Goal: Task Accomplishment & Management: Complete application form

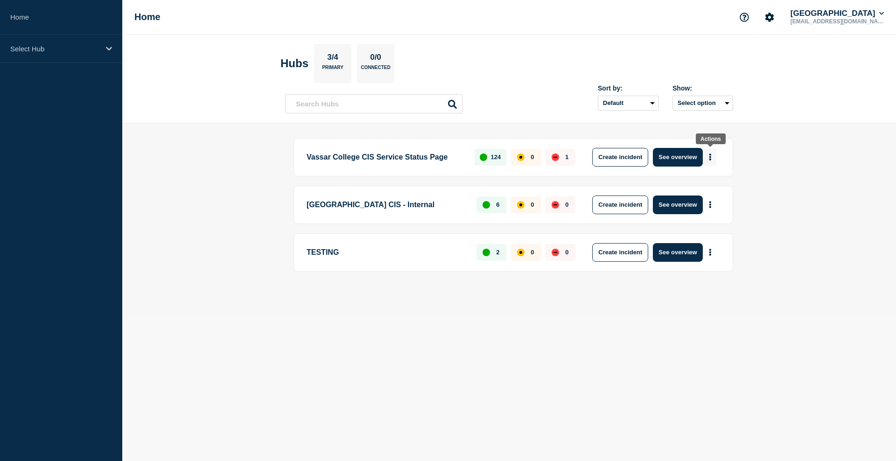
click at [713, 158] on button "More actions" at bounding box center [710, 156] width 12 height 17
click at [497, 172] on div "Vassar College CIS Service Status Page 124 0 1 Create incident See overview" at bounding box center [514, 157] width 440 height 38
click at [680, 160] on button "See overview" at bounding box center [677, 157] width 49 height 19
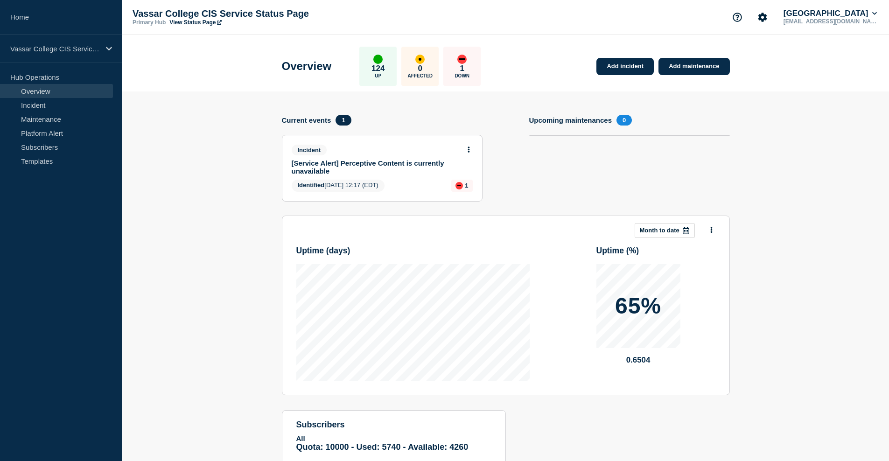
click at [406, 168] on link "[Service Alert] Perceptive Content is currently unavailable" at bounding box center [376, 167] width 169 height 16
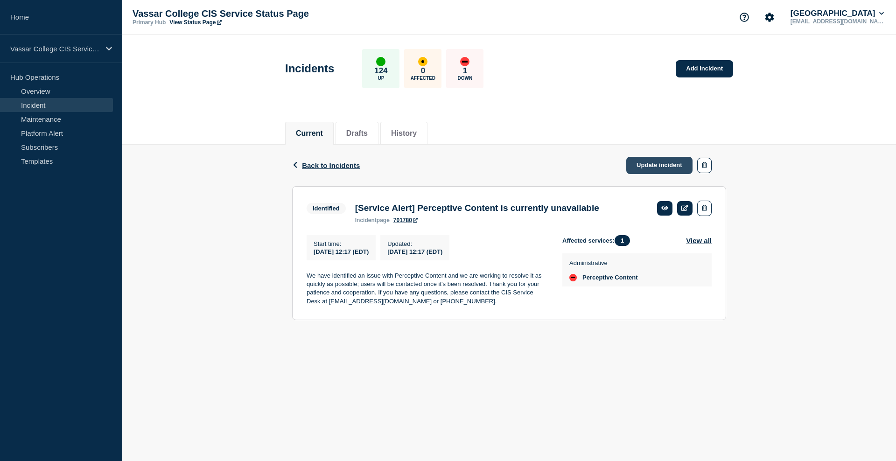
click at [647, 162] on link "Update incident" at bounding box center [659, 165] width 66 height 17
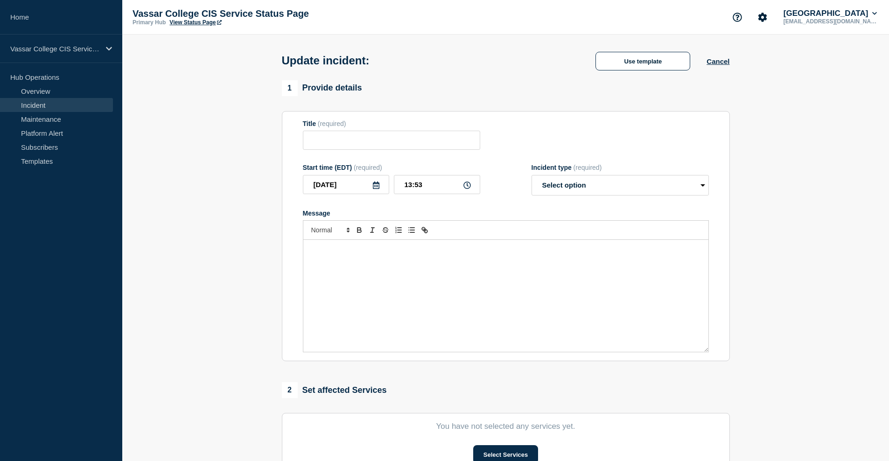
type input "[Service Alert] Perceptive Content is currently unavailable"
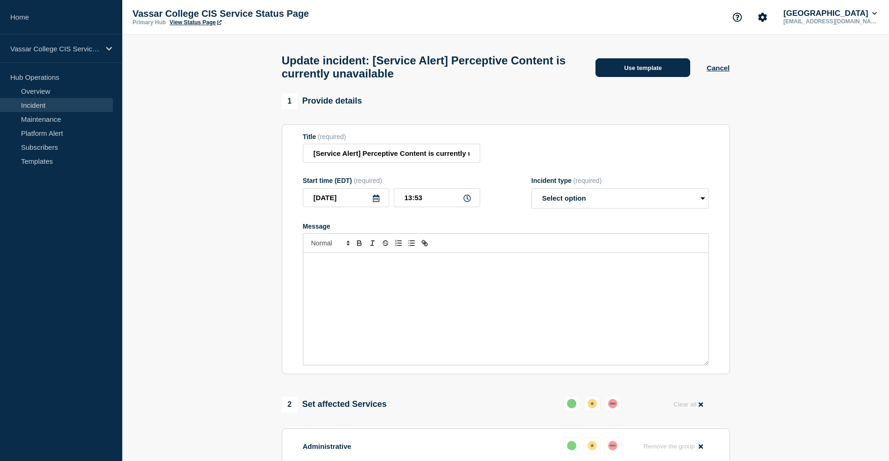
click at [649, 70] on button "Use template" at bounding box center [643, 67] width 95 height 19
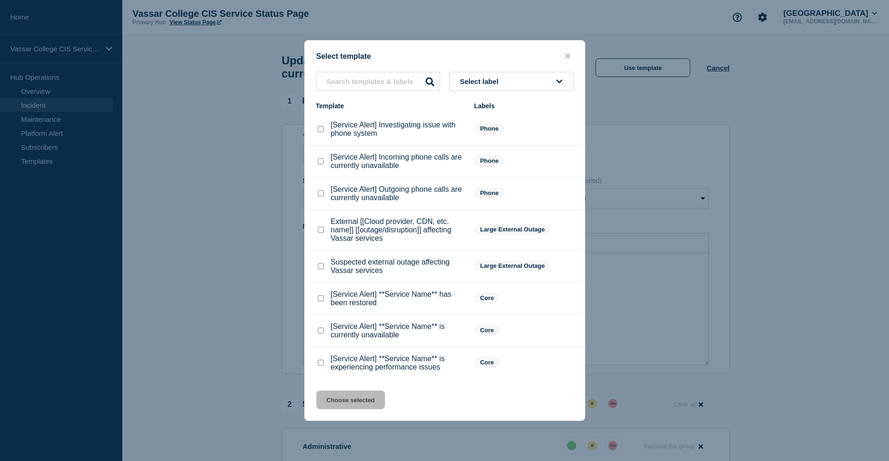
scroll to position [4, 0]
click at [318, 302] on checkbox"] "[Service Alert] **Service Name** has been restored checkbox" at bounding box center [321, 298] width 6 height 6
checkbox checkbox"] "true"
click at [342, 409] on button "Choose selected" at bounding box center [351, 400] width 69 height 19
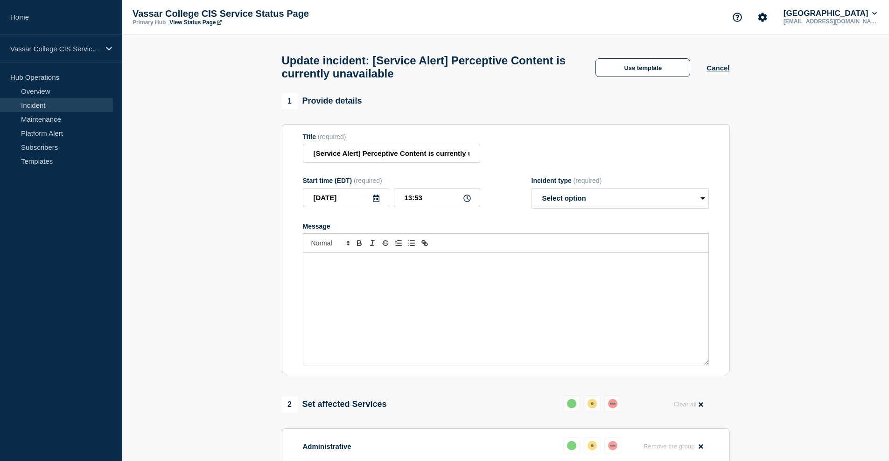
select select "resolved"
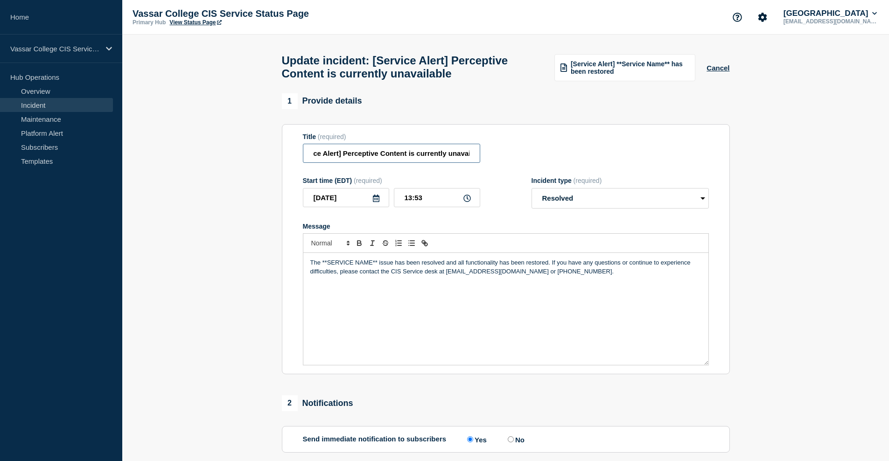
scroll to position [0, 33]
drag, startPoint x: 397, startPoint y: 161, endPoint x: 494, endPoint y: 160, distance: 97.1
click at [494, 160] on div "Title (required) [Service Alert] Perceptive Content is currently unavailable" at bounding box center [506, 148] width 406 height 30
click at [461, 161] on input "[Service Alert] Perceptive Content is currently unavailable" at bounding box center [391, 153] width 177 height 19
drag, startPoint x: 467, startPoint y: 161, endPoint x: 401, endPoint y: 162, distance: 65.8
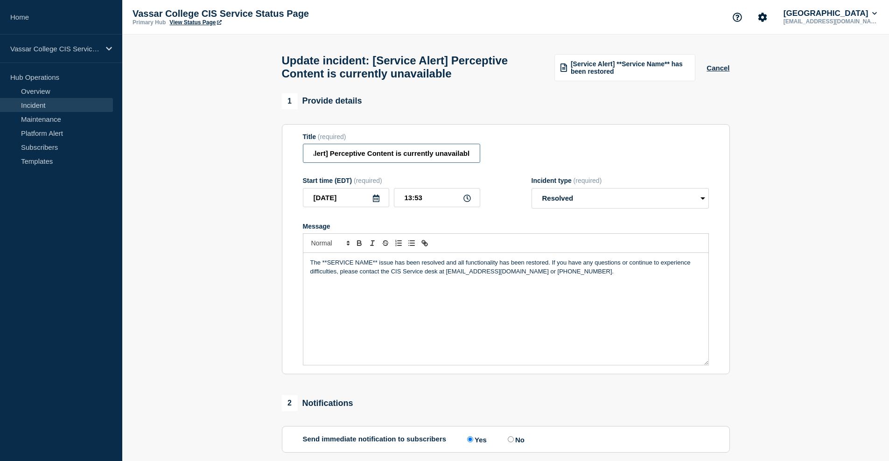
click at [401, 162] on input "[Service Alert] Perceptive Content is currently unavailable" at bounding box center [391, 153] width 177 height 19
type input "[Service Alert] Perceptive Content has been restored"
click at [371, 276] on p "The **SERVICE NAME** issue has been resolved and all functionality has been res…" at bounding box center [505, 267] width 391 height 17
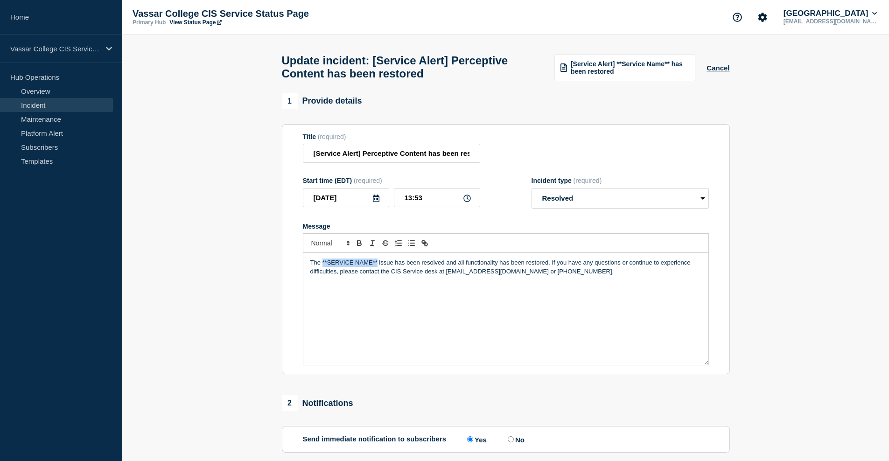
drag, startPoint x: 377, startPoint y: 272, endPoint x: 322, endPoint y: 274, distance: 55.1
click at [322, 274] on p "The **SERVICE NAME** issue has been resolved and all functionality has been res…" at bounding box center [505, 267] width 391 height 17
click at [411, 160] on input "[Service Alert] Perceptive Content has been restored" at bounding box center [391, 153] width 177 height 19
click at [424, 159] on input "[Service Alert] Perceptive Content has been restored" at bounding box center [391, 153] width 177 height 19
type input "[Service Alert] Perceptive Content has been restored"
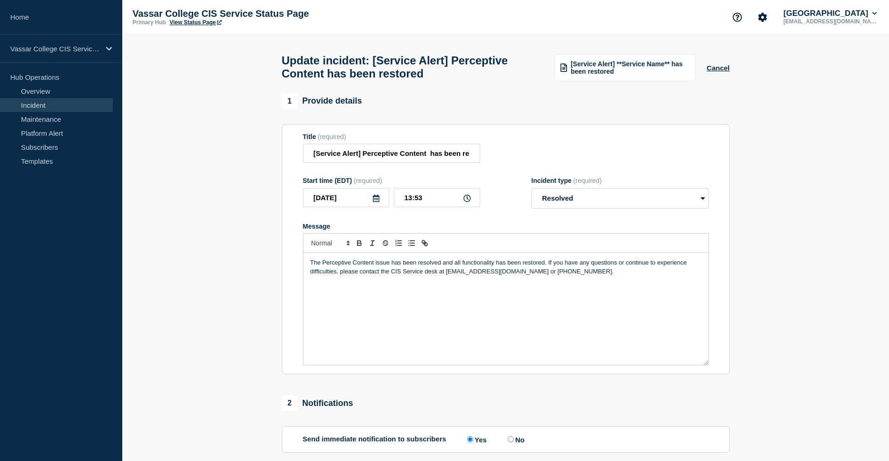
click at [616, 67] on span "[Service Alert] **Service Name** has been restored" at bounding box center [630, 67] width 119 height 15
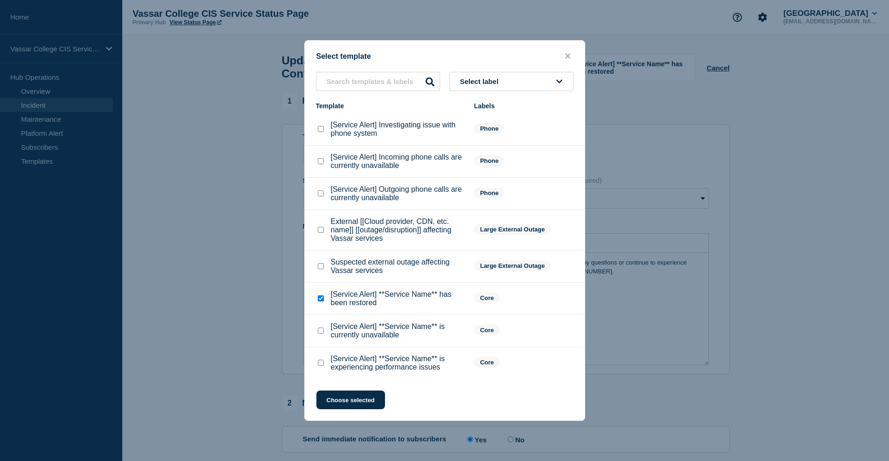
click at [320, 302] on checkbox"] "[Service Alert] **Service Name** has been restored checkbox" at bounding box center [321, 298] width 6 height 6
checkbox checkbox"] "true"
click at [347, 409] on button "Choose selected" at bounding box center [351, 400] width 69 height 19
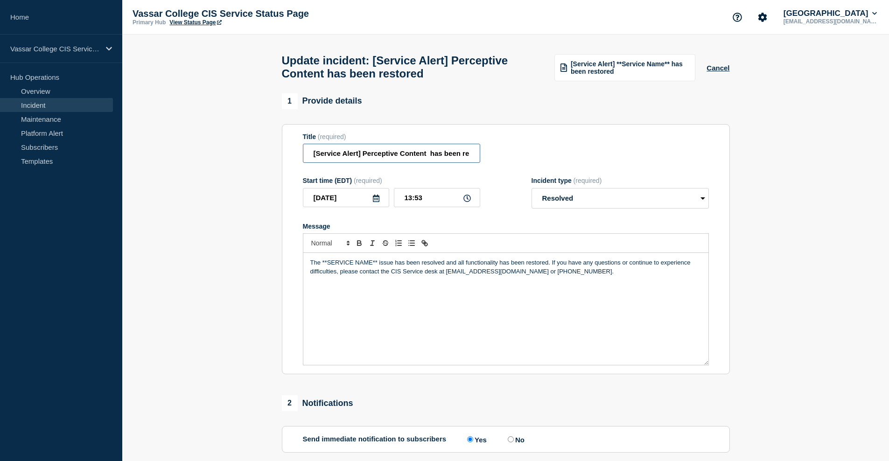
drag, startPoint x: 429, startPoint y: 162, endPoint x: 428, endPoint y: 168, distance: 5.3
click at [429, 162] on input "[Service Alert] Perceptive Content has been restored" at bounding box center [391, 153] width 177 height 19
drag, startPoint x: 377, startPoint y: 273, endPoint x: 326, endPoint y: 273, distance: 50.9
click at [326, 273] on p "The **SERVICE NAME** issue has been resolved and all functionality has been res…" at bounding box center [505, 267] width 391 height 17
click at [433, 158] on input "[Service Alert] Perceptive Content issue has been restored" at bounding box center [391, 153] width 177 height 19
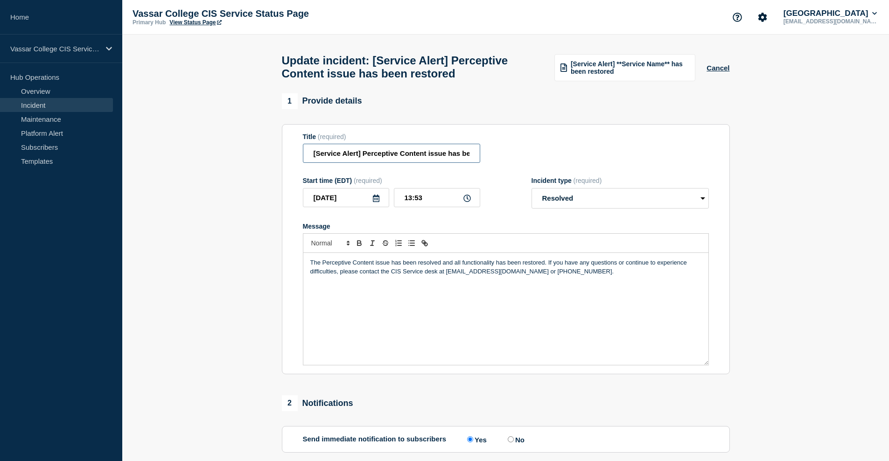
click at [433, 158] on input "[Service Alert] Perceptive Content issue has been restored" at bounding box center [391, 153] width 177 height 19
drag, startPoint x: 412, startPoint y: 158, endPoint x: 499, endPoint y: 159, distance: 86.8
click at [499, 159] on div "Title (required) [Service Alert] Perceptive Content functionality has been rest…" at bounding box center [506, 148] width 406 height 30
type input "[Service Alert] Perceptive Content functionality has been restored"
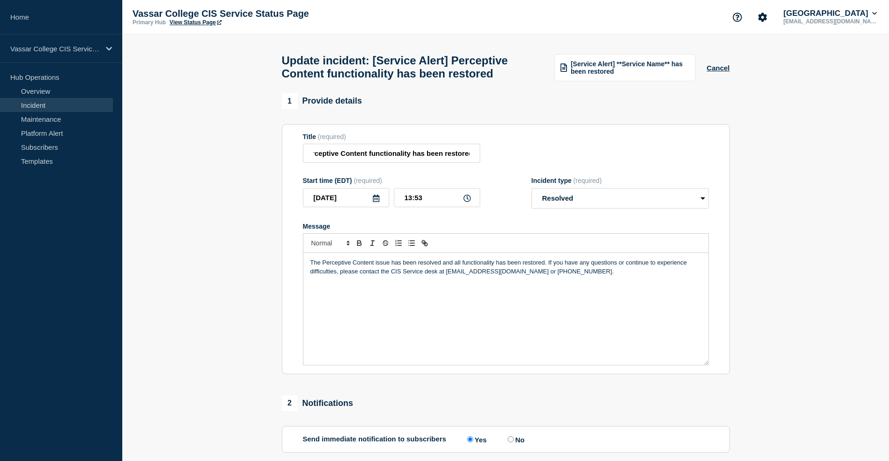
scroll to position [0, 0]
click at [499, 159] on div "Title (required) [Service Alert] Perceptive Content functionality has been rest…" at bounding box center [506, 148] width 406 height 30
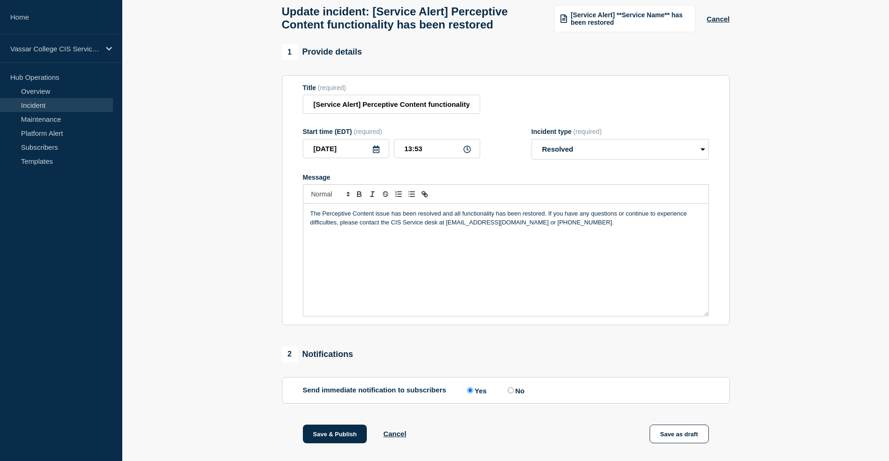
scroll to position [160, 0]
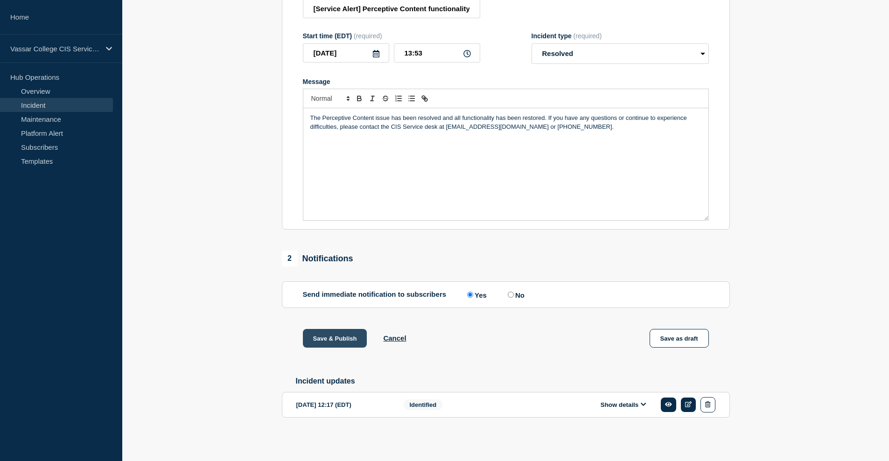
click at [333, 334] on button "Save & Publish" at bounding box center [335, 338] width 64 height 19
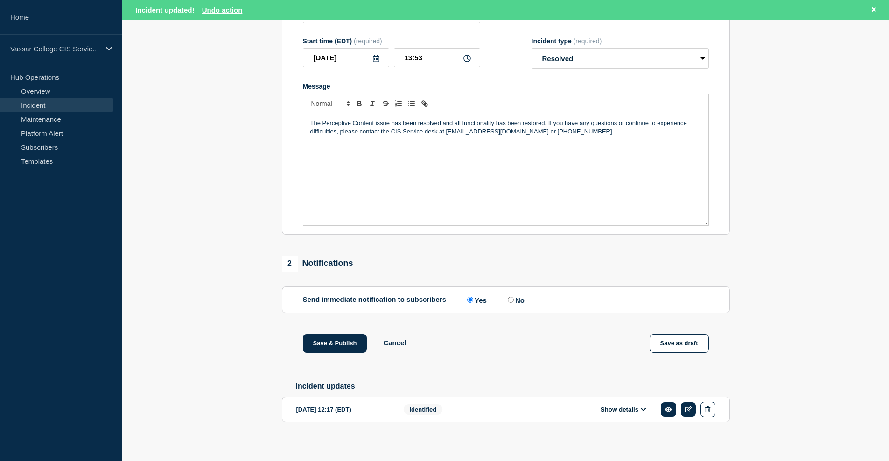
scroll to position [179, 0]
